Goal: Task Accomplishment & Management: Complete application form

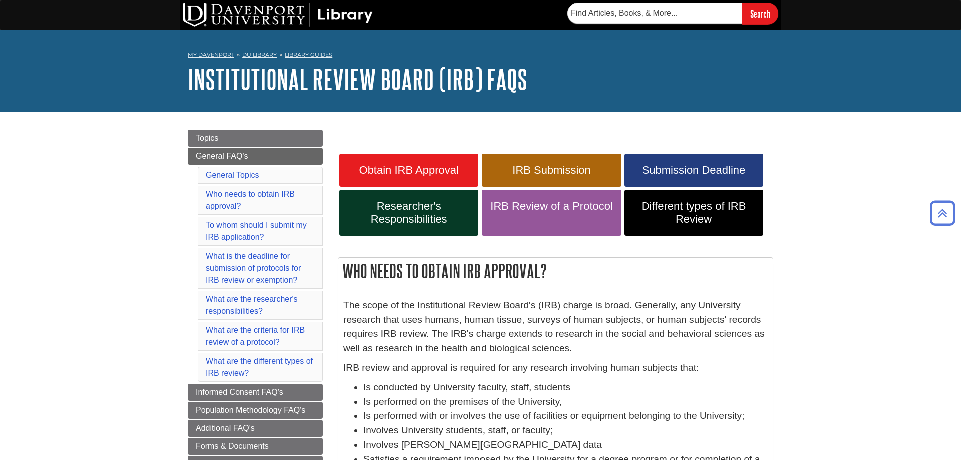
scroll to position [543, 0]
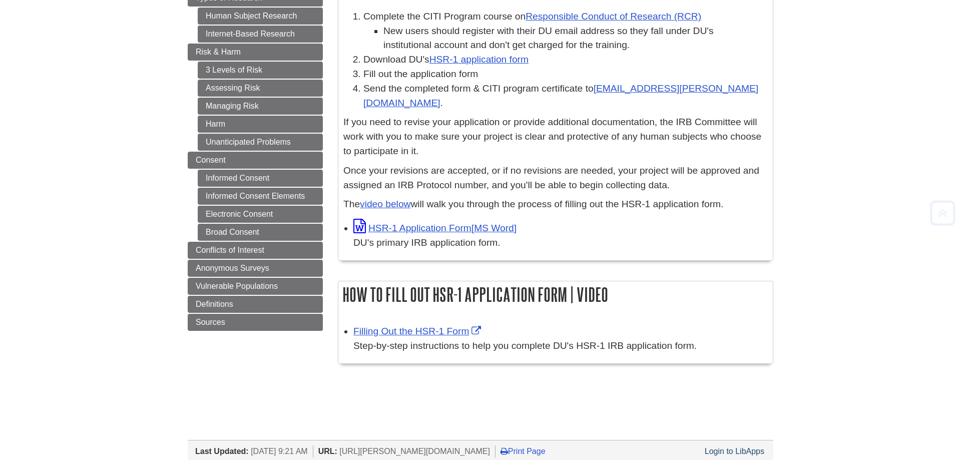
scroll to position [378, 0]
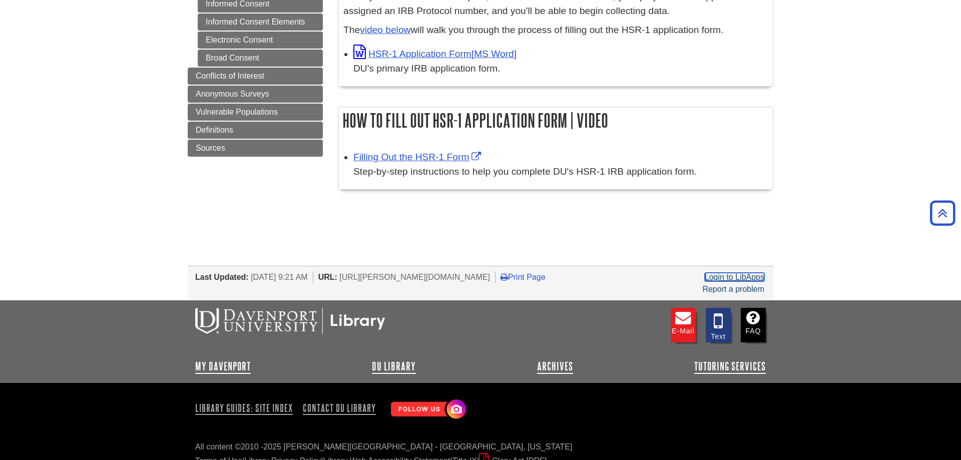
click at [729, 273] on link "Login to LibApps" at bounding box center [735, 277] width 60 height 9
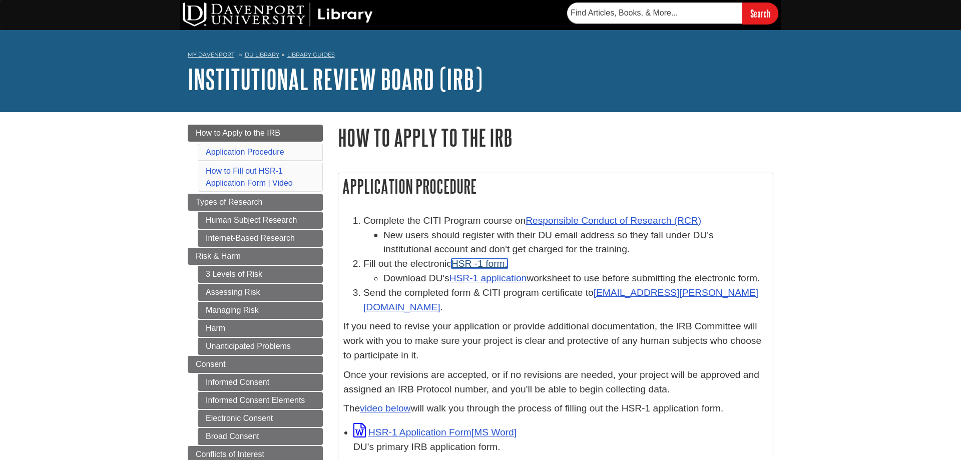
click at [494, 268] on link "HSR -1 form." at bounding box center [479, 263] width 56 height 11
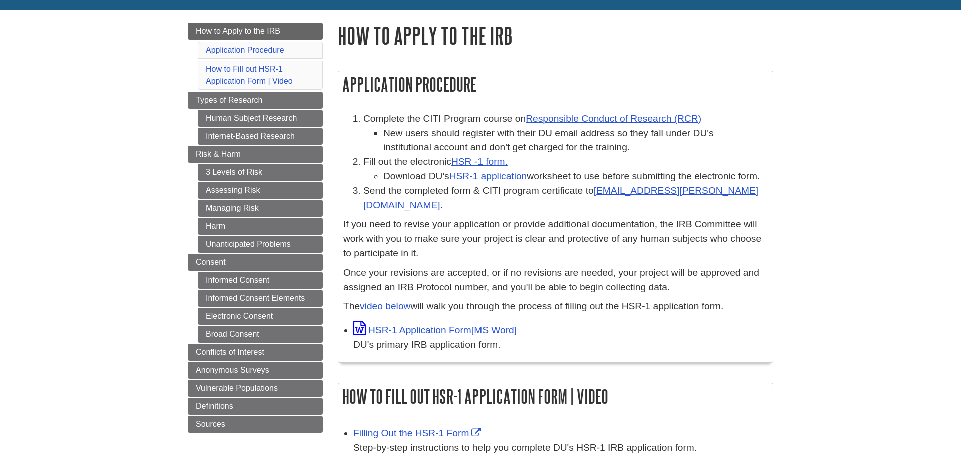
scroll to position [153, 0]
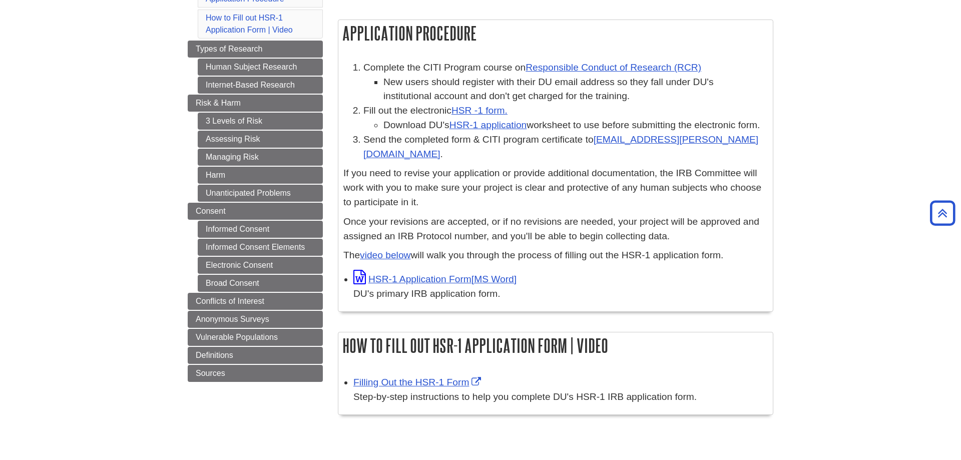
click at [647, 291] on div "DU's primary IRB application form." at bounding box center [560, 294] width 414 height 15
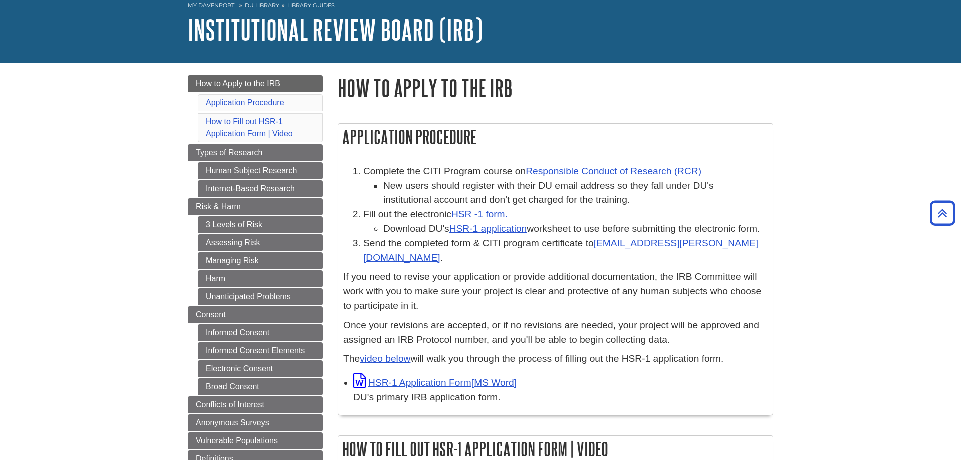
scroll to position [0, 0]
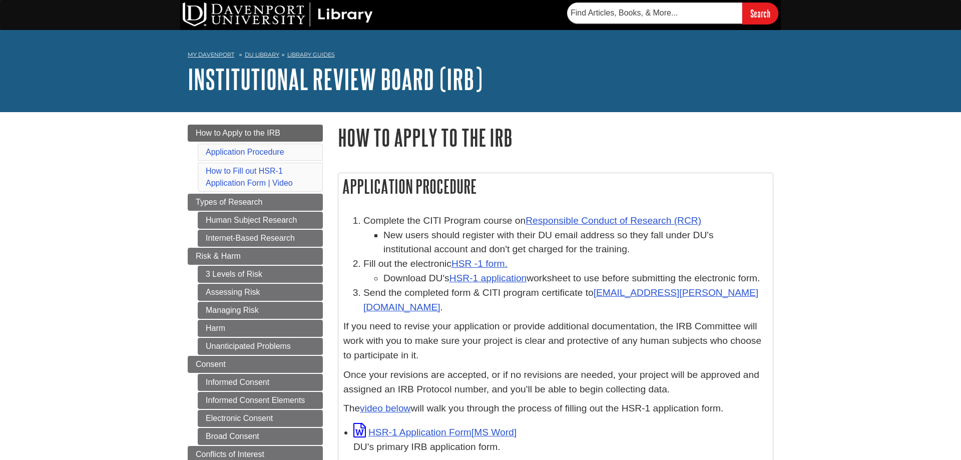
click at [231, 60] on nav "My [PERSON_NAME] DU Library Library Guides Institutional Review Board (IRB) How…" at bounding box center [481, 56] width 586 height 16
click at [232, 55] on link "My Davenport" at bounding box center [211, 55] width 47 height 9
